Goal: Task Accomplishment & Management: Manage account settings

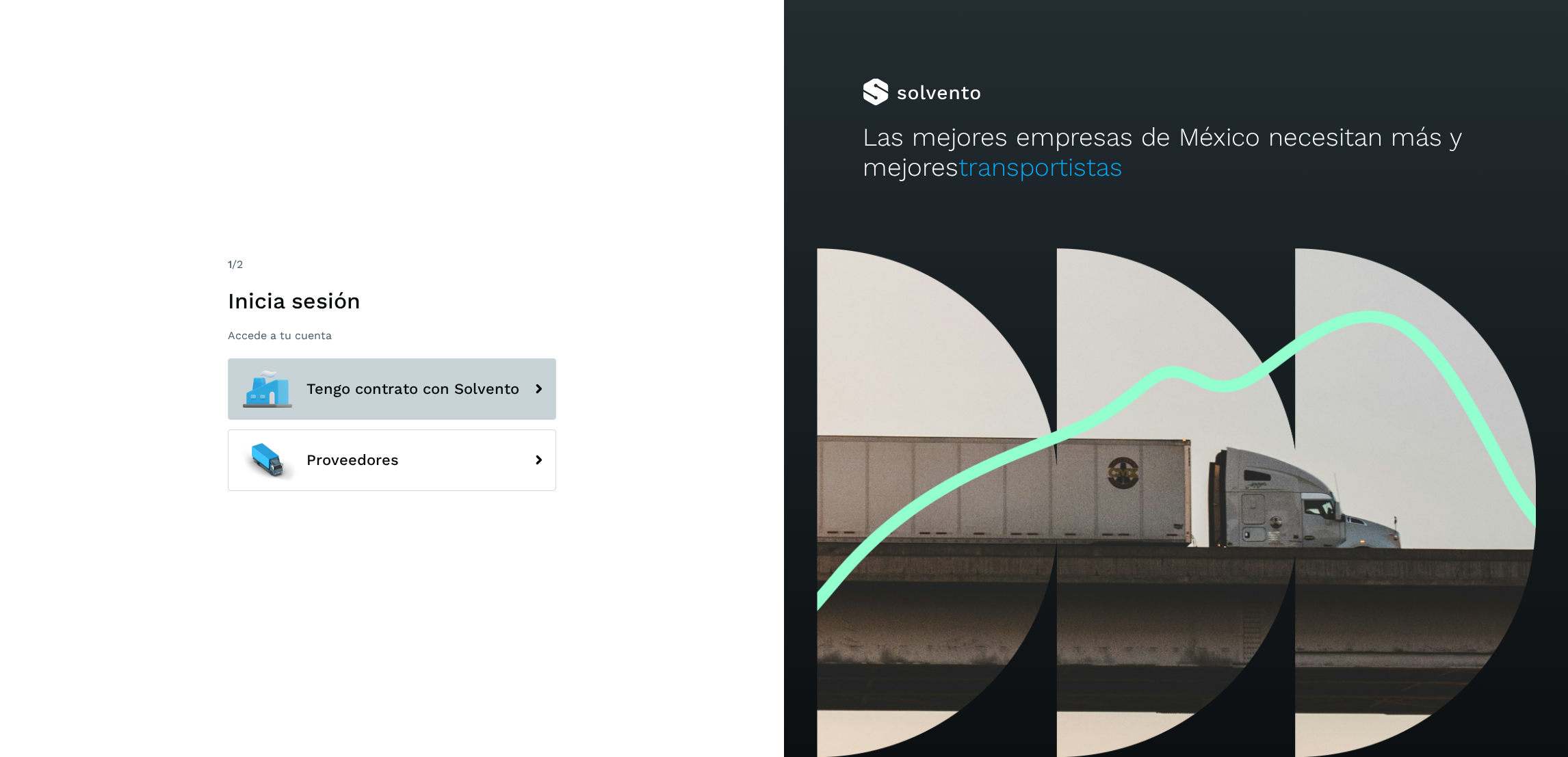
click at [421, 359] on button "Tengo contrato con Solvento" at bounding box center [392, 390] width 329 height 62
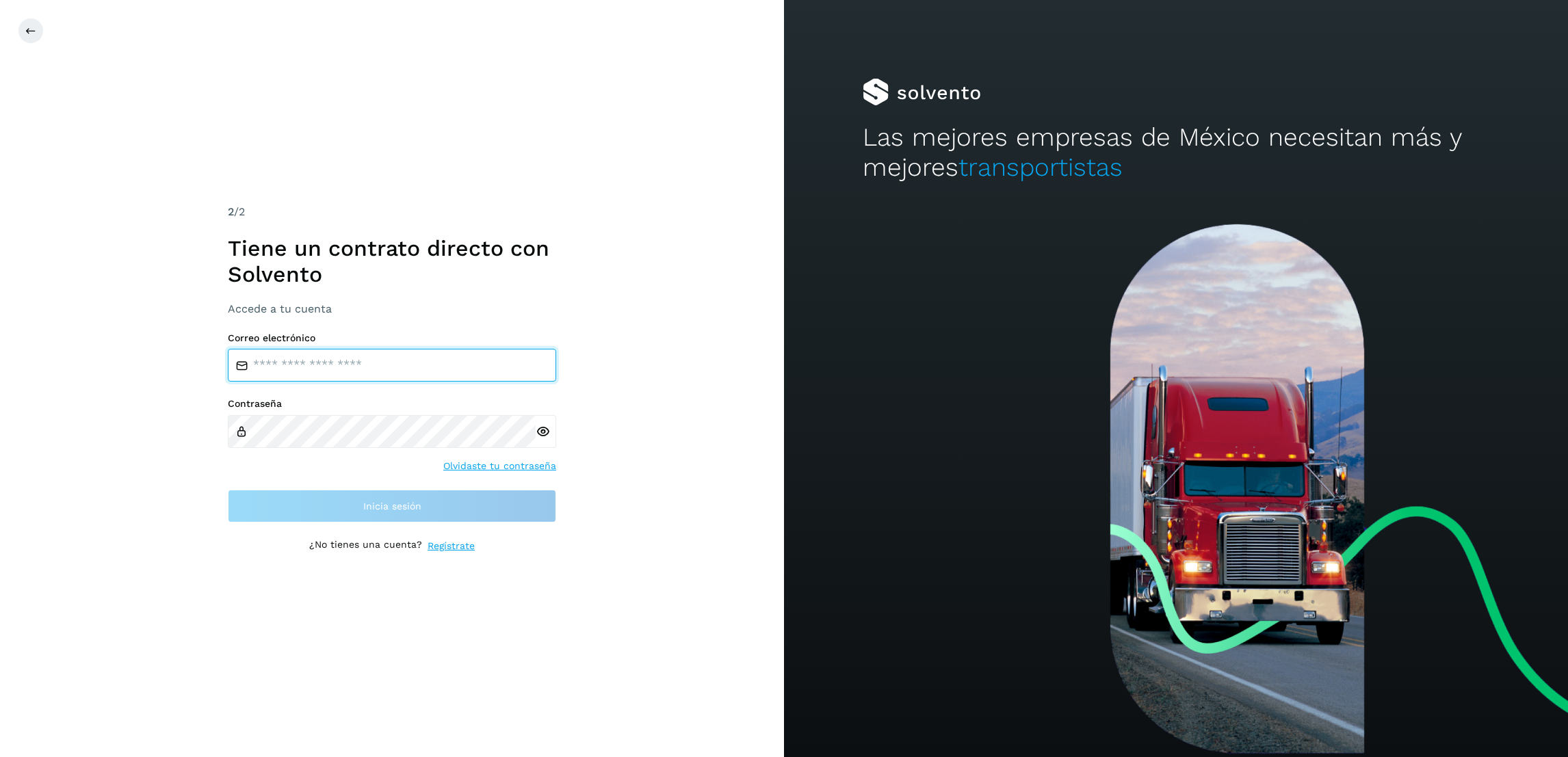
type input "**********"
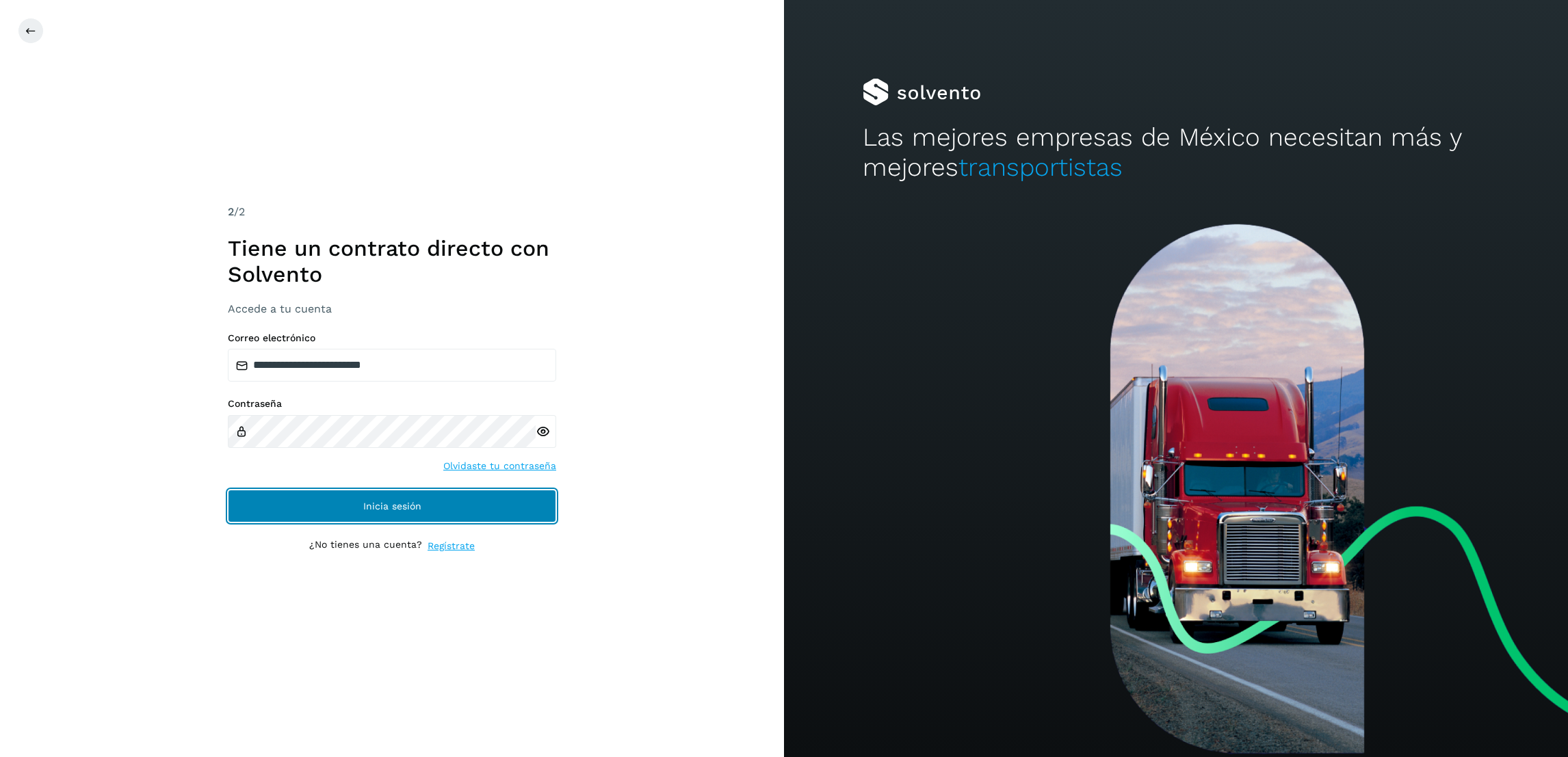
click at [399, 504] on span "Inicia sesión" at bounding box center [392, 507] width 58 height 10
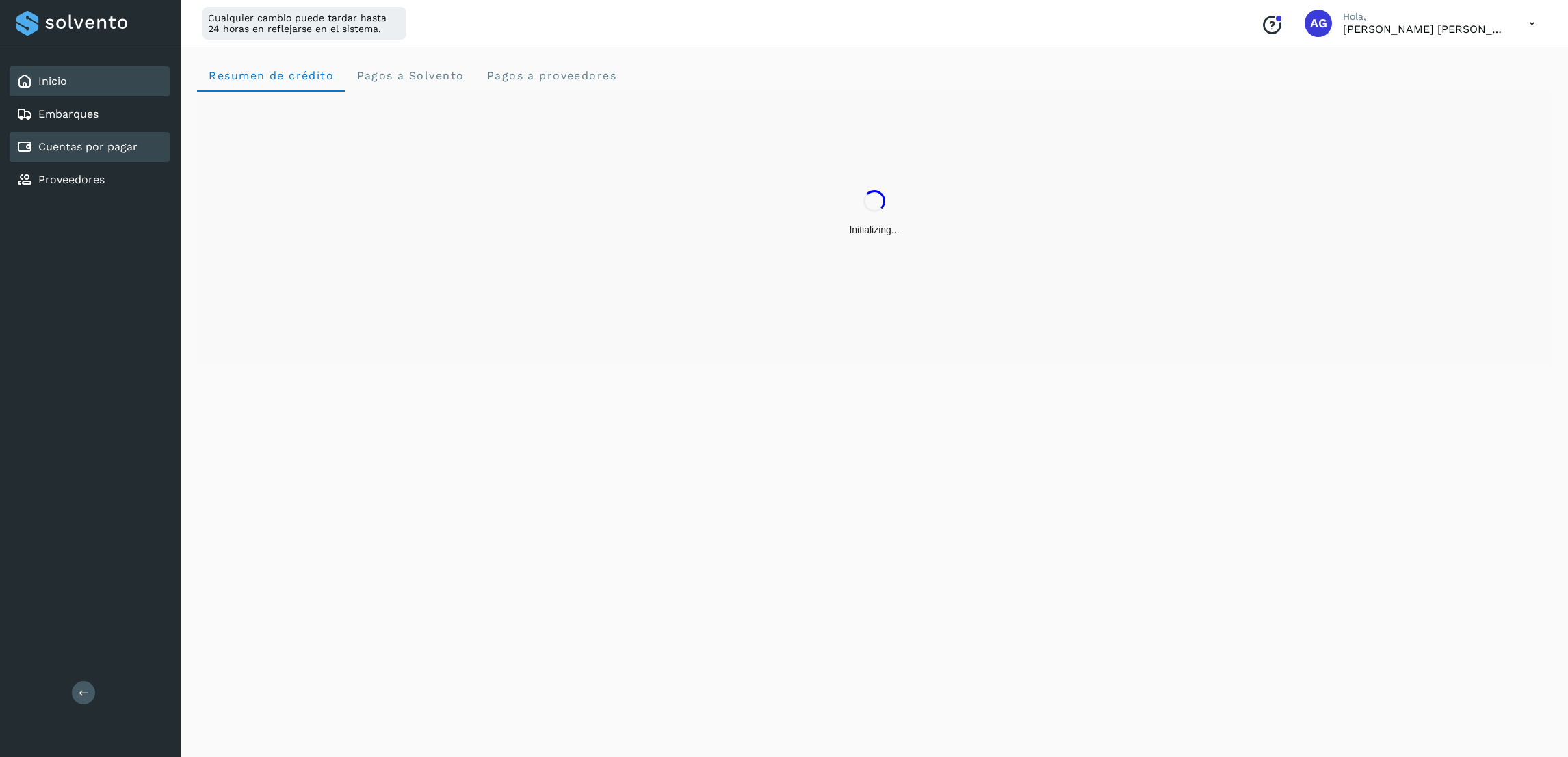
click at [151, 144] on div "Cuentas por pagar" at bounding box center [90, 147] width 160 height 30
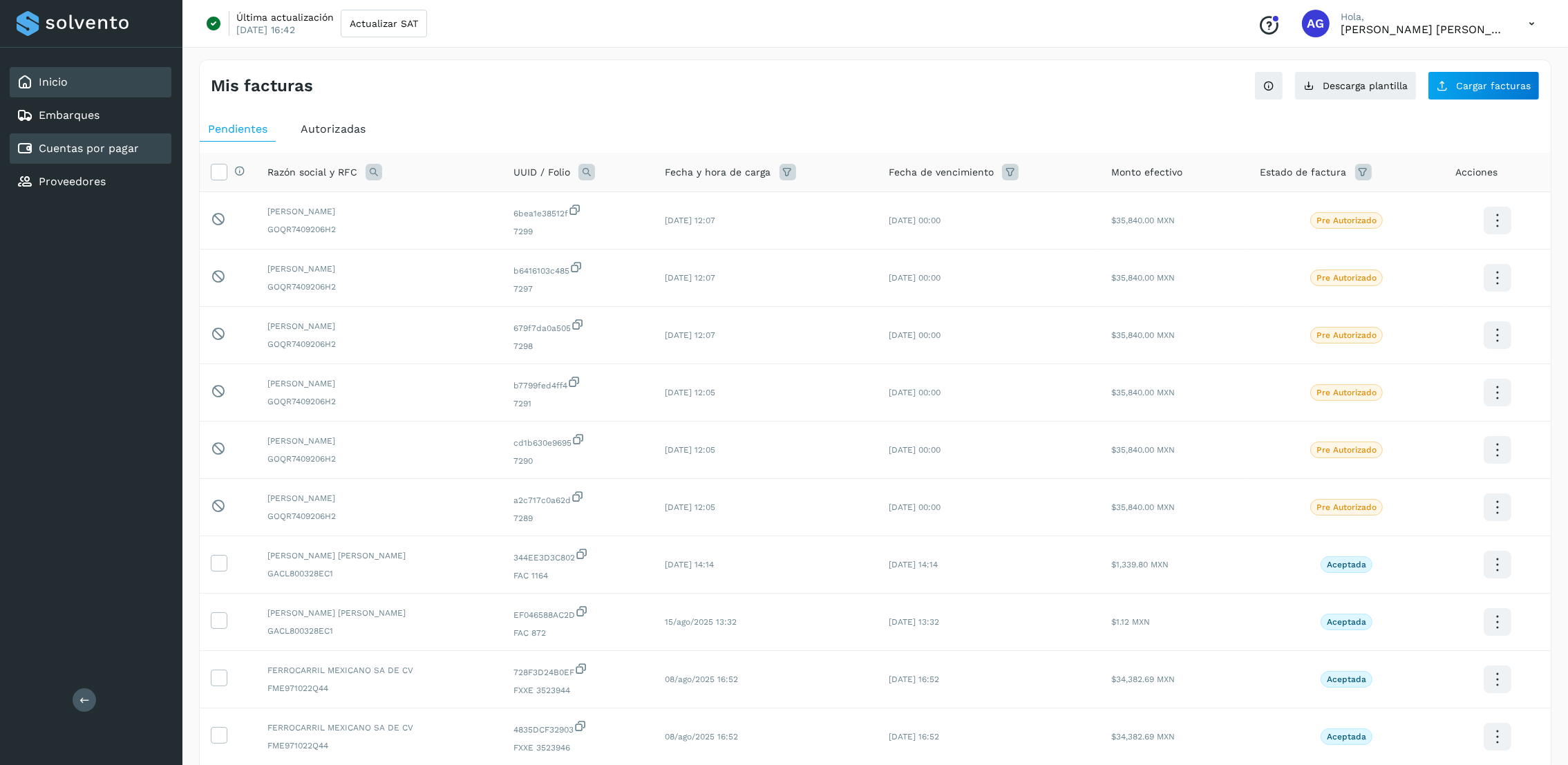
click at [74, 88] on div "Inicio" at bounding box center [91, 82] width 162 height 31
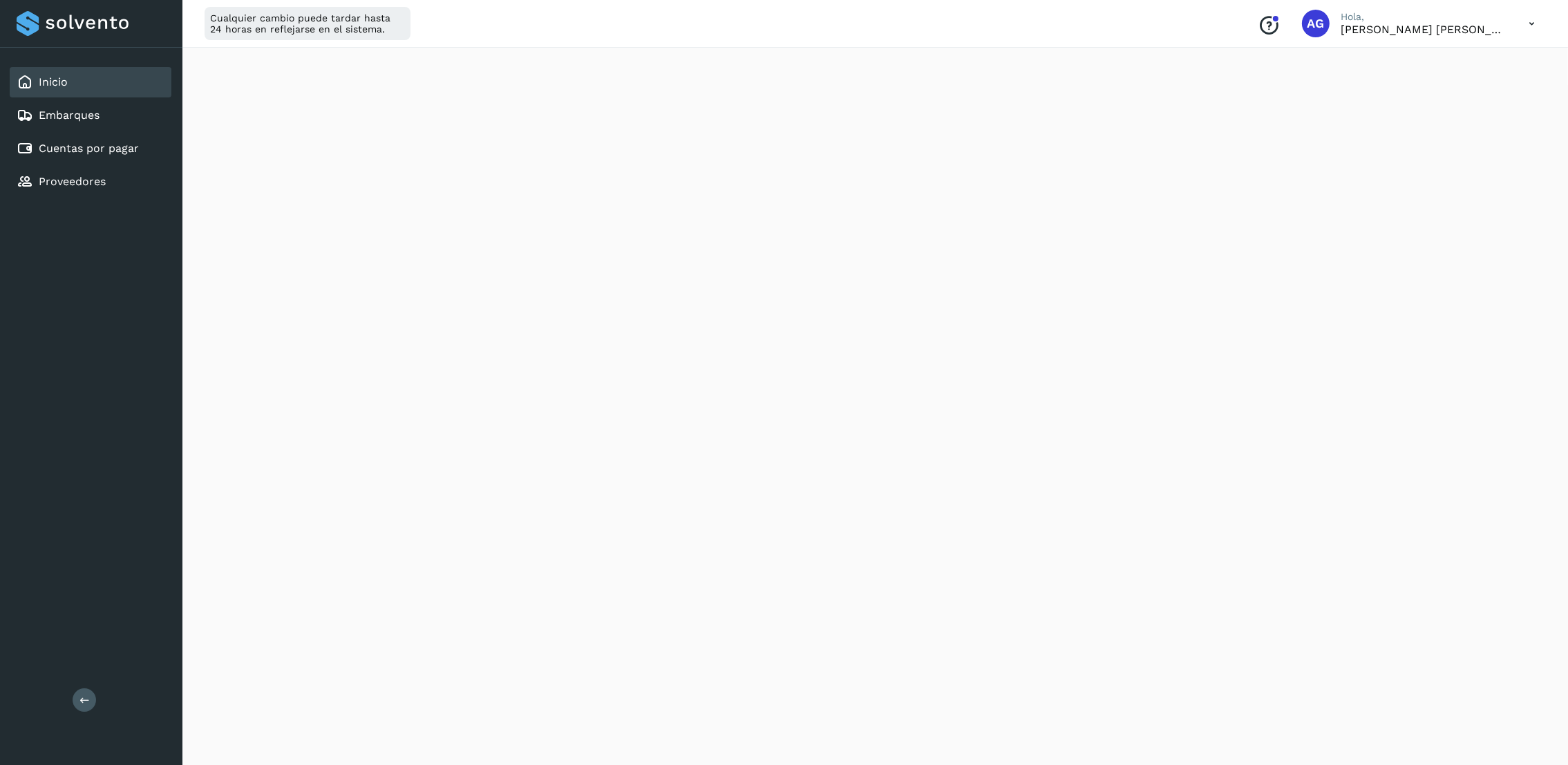
scroll to position [104, 0]
